Goal: Task Accomplishment & Management: Use online tool/utility

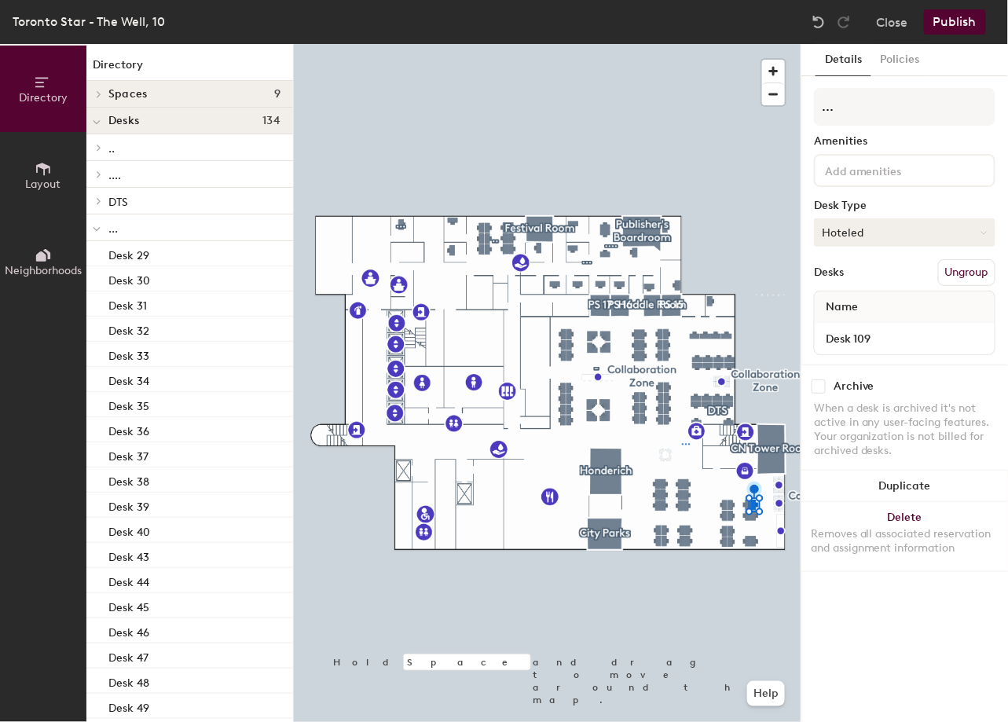
click at [862, 235] on button "Hoteled" at bounding box center [904, 232] width 181 height 28
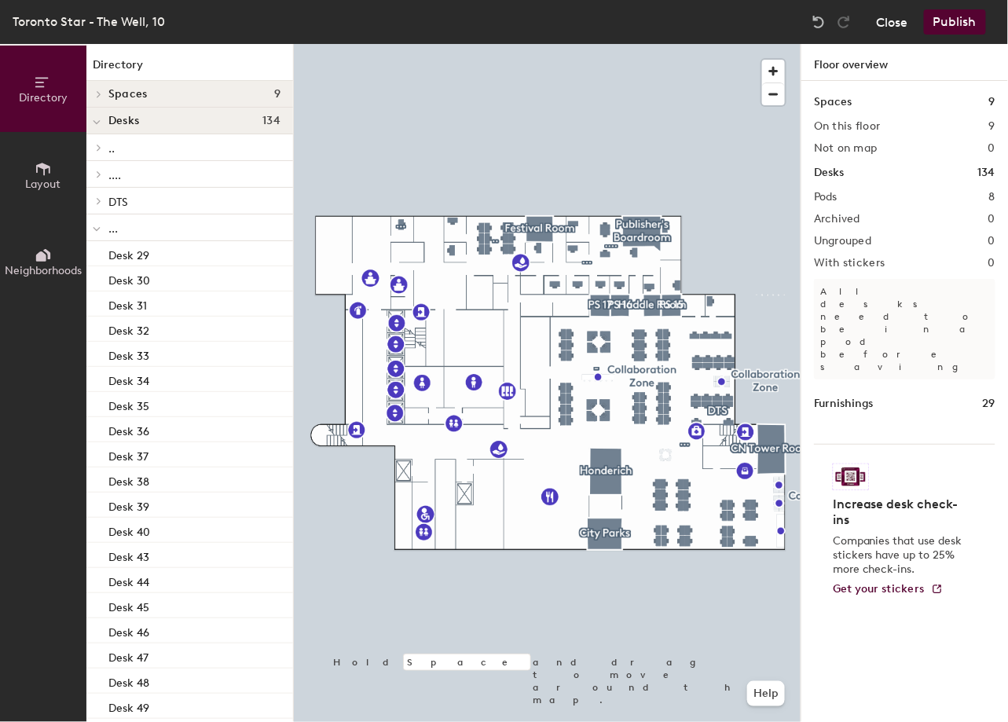
click at [880, 20] on button "Close" at bounding box center [891, 21] width 31 height 25
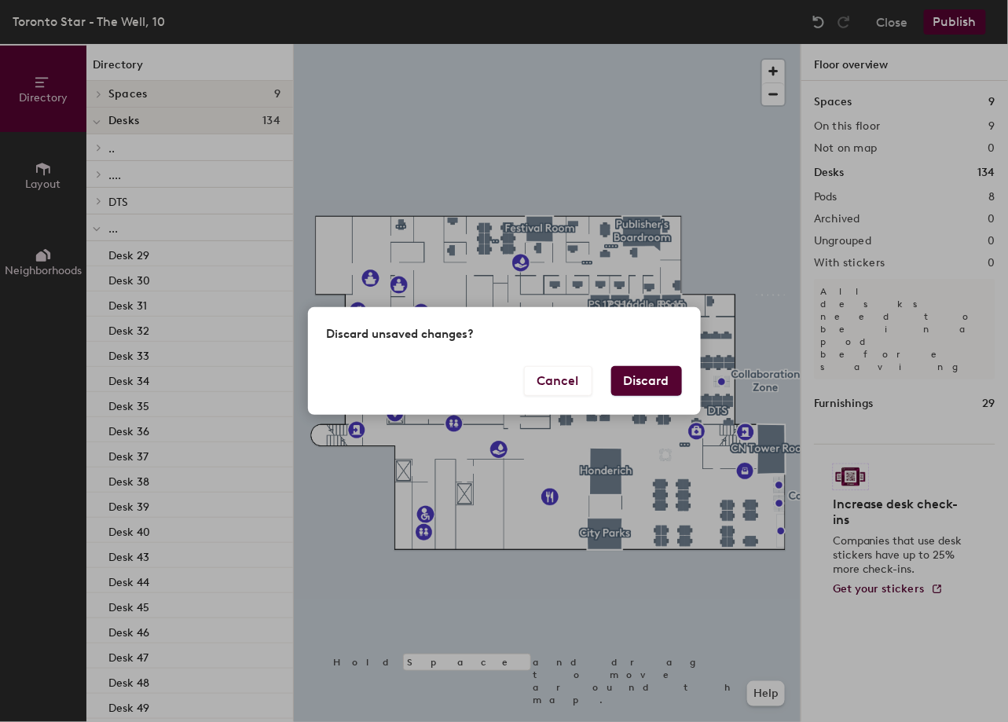
click at [664, 383] on button "Discard" at bounding box center [646, 381] width 71 height 30
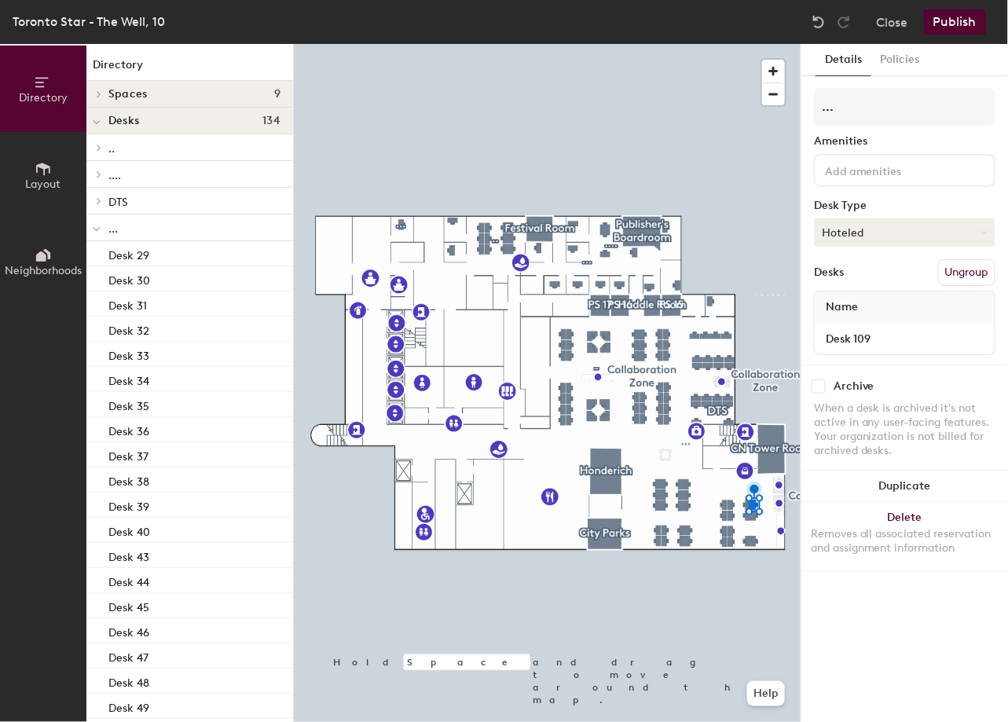
click at [907, 230] on button "Hoteled" at bounding box center [904, 232] width 181 height 28
click at [871, 279] on div "Assigned" at bounding box center [892, 281] width 157 height 24
click at [951, 24] on button "Publish" at bounding box center [955, 21] width 62 height 25
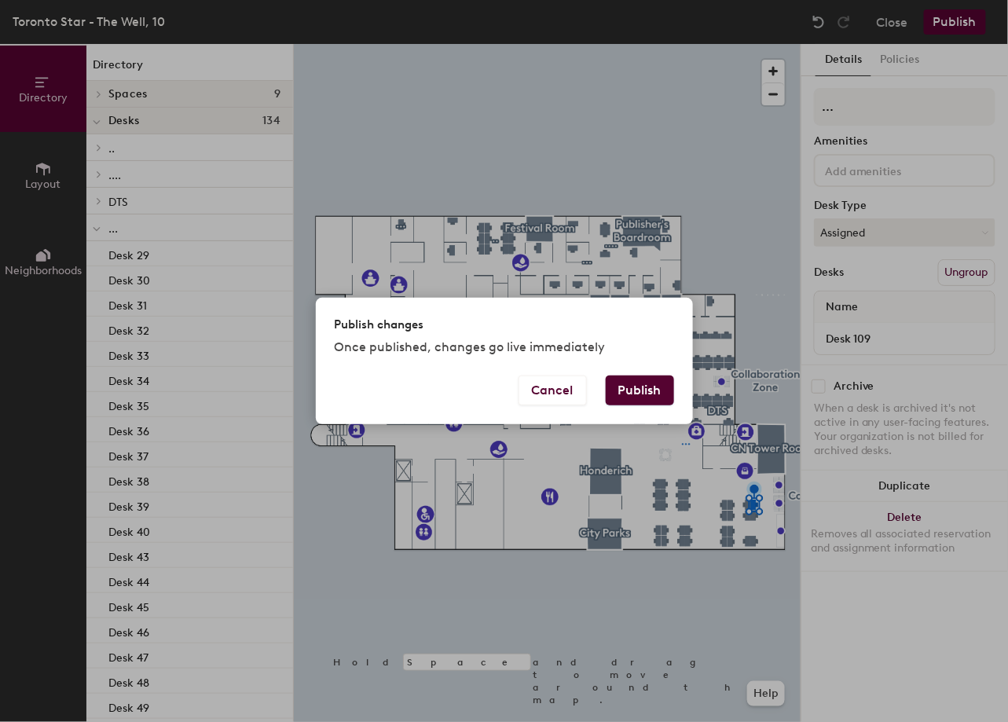
click at [647, 390] on button "Publish" at bounding box center [640, 390] width 68 height 30
